Goal: Task Accomplishment & Management: Use online tool/utility

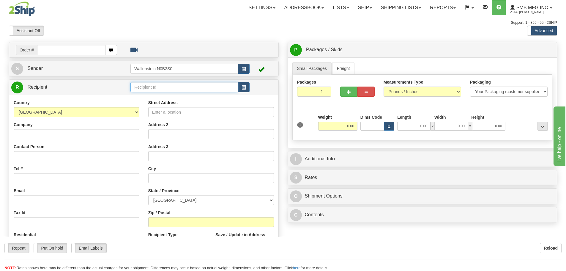
click at [141, 89] on input "text" at bounding box center [184, 87] width 108 height 10
click at [143, 94] on div "JDJS01" at bounding box center [183, 96] width 102 height 7
type input "JDJS01"
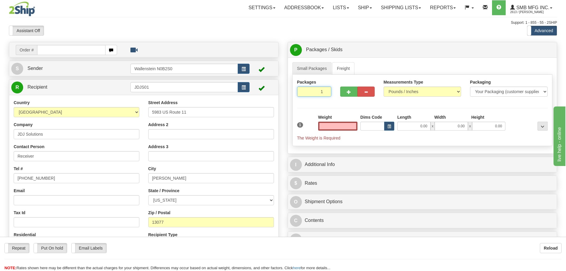
type input "0.00"
click at [318, 92] on input "1" at bounding box center [314, 91] width 34 height 10
type input "2"
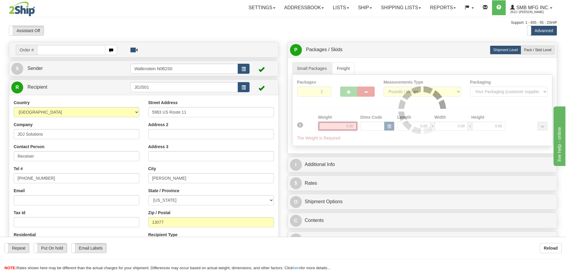
click at [336, 125] on div "Packages 2 1 Measurements Type" at bounding box center [422, 110] width 260 height 71
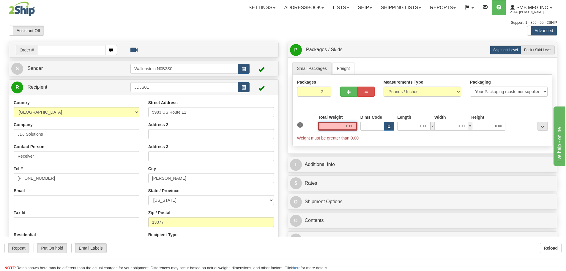
click at [336, 125] on input "0.00" at bounding box center [337, 125] width 39 height 9
click at [336, 125] on input "text" at bounding box center [337, 125] width 39 height 9
type input "34.00"
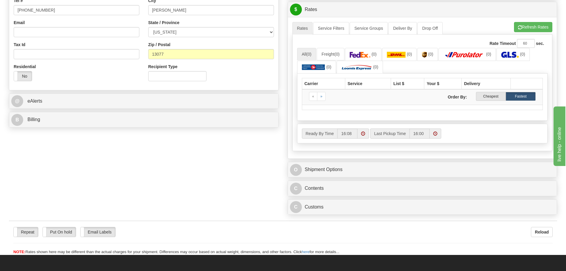
scroll to position [178, 0]
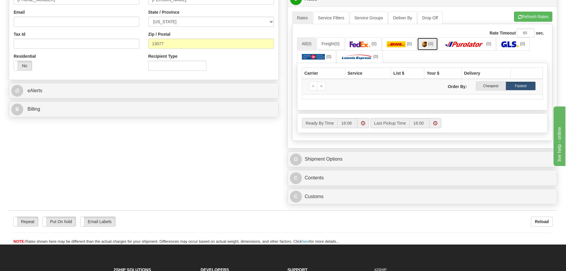
click at [430, 44] on link "(0)" at bounding box center [427, 43] width 21 height 13
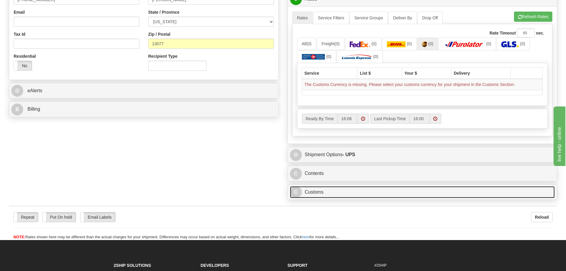
click at [316, 191] on link "C Customs" at bounding box center [422, 192] width 265 height 12
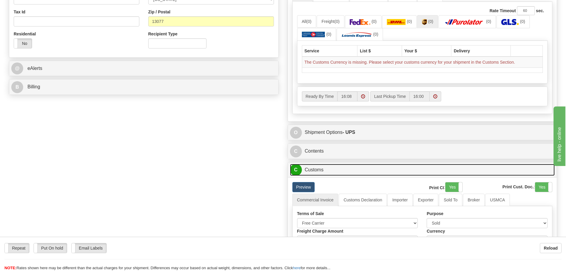
scroll to position [238, 0]
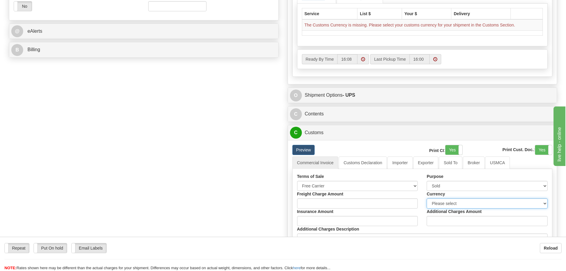
click at [454, 203] on select "Please select CAD USD EUR ZAR [PERSON_NAME] ARN AUD AUS AWG BBD BFR BGN BHD BMD…" at bounding box center [487, 203] width 121 height 10
select select "0"
click at [427, 198] on select "Please select CAD USD EUR ZAR [PERSON_NAME] ARN AUD AUS AWG BBD BFR BGN BHD BMD…" at bounding box center [487, 203] width 121 height 10
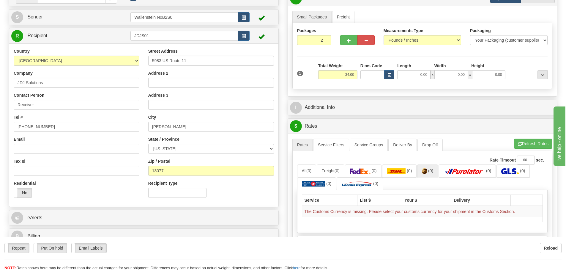
scroll to position [30, 0]
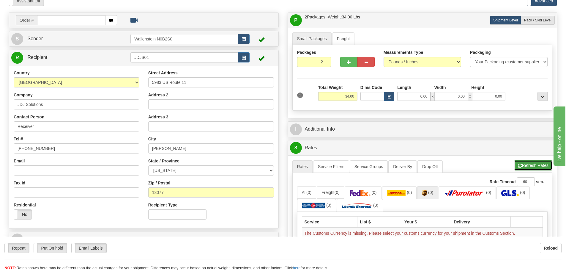
click at [523, 165] on button "Refresh Rates" at bounding box center [533, 165] width 38 height 10
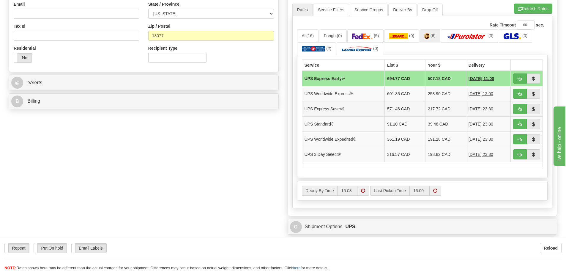
scroll to position [178, 0]
